Goal: Transaction & Acquisition: Subscribe to service/newsletter

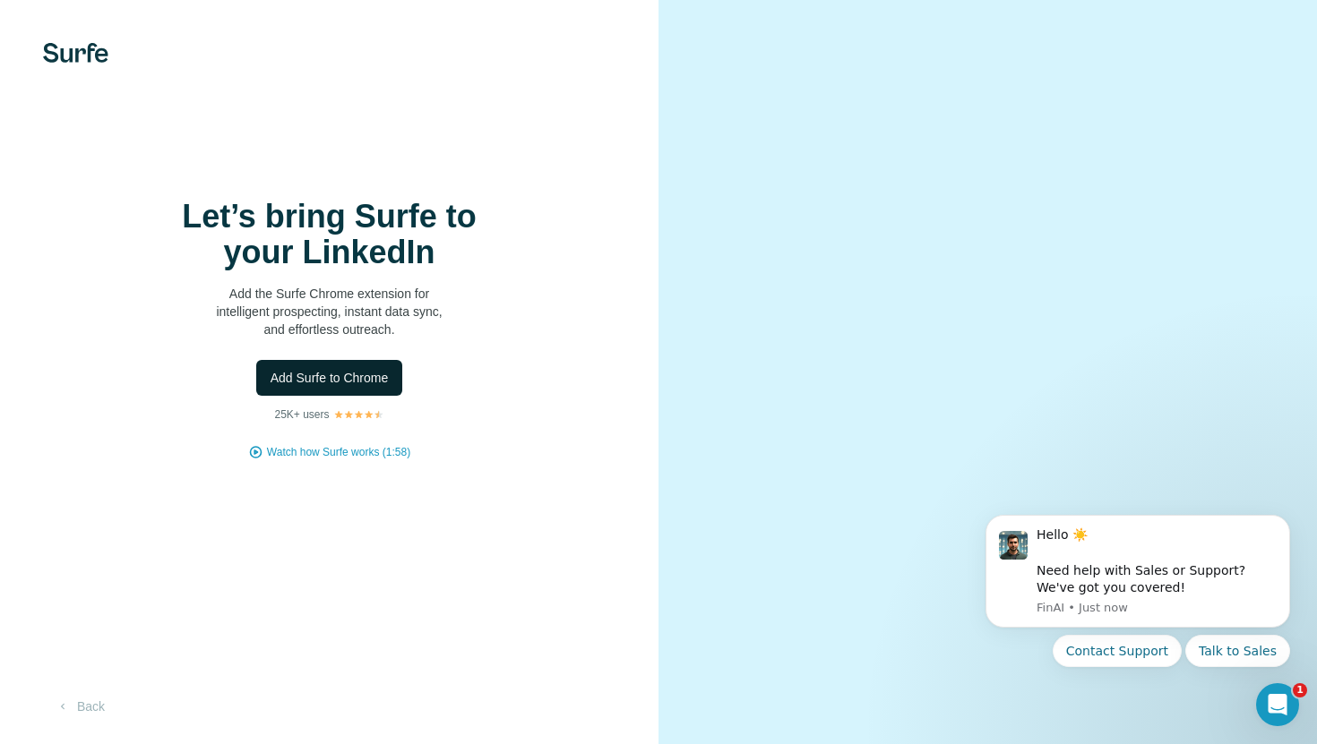
click at [328, 391] on button "Add Surfe to Chrome" at bounding box center [329, 378] width 147 height 36
